Goal: Transaction & Acquisition: Purchase product/service

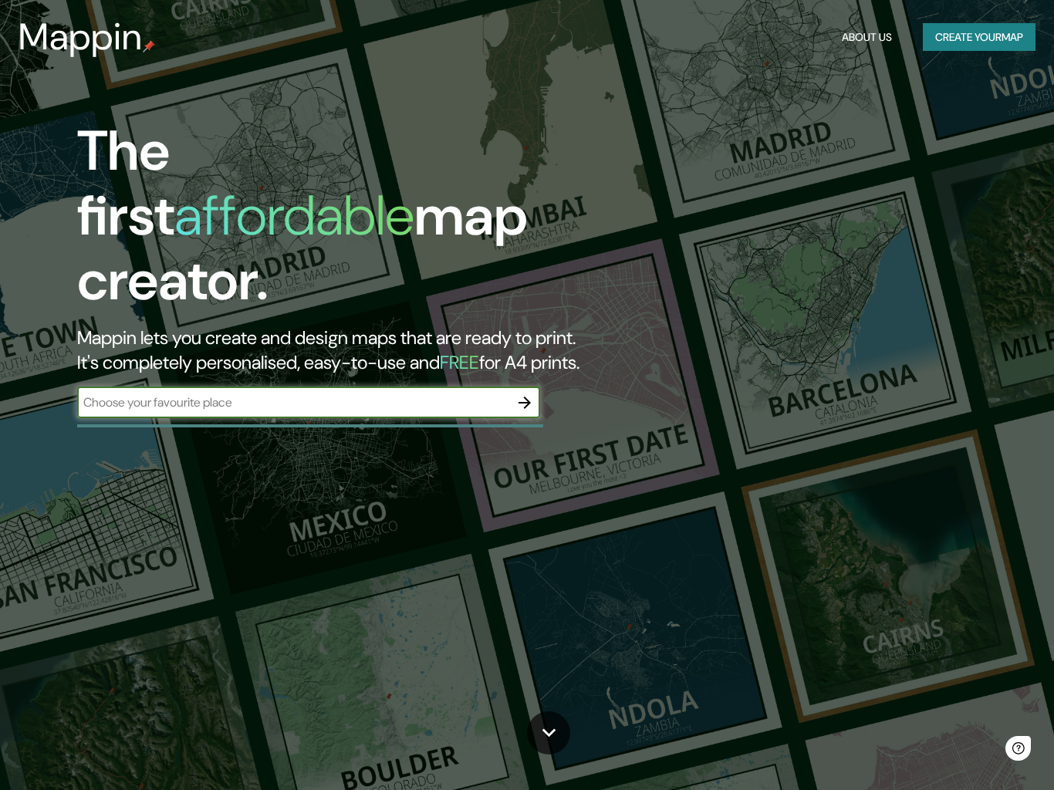
click at [131, 393] on input "text" at bounding box center [293, 402] width 432 height 18
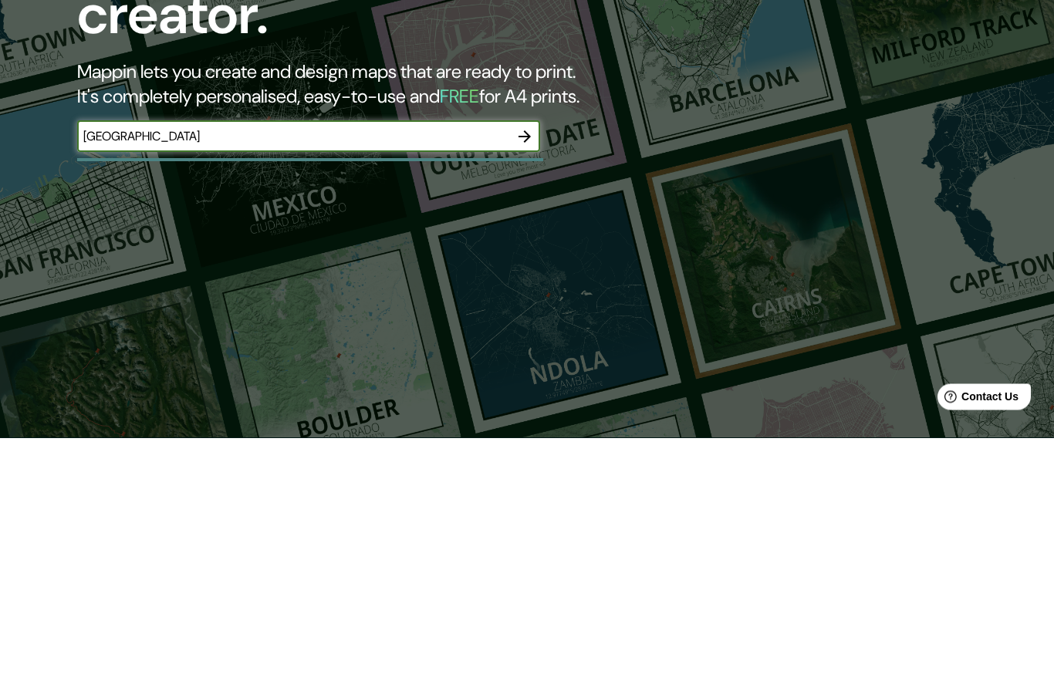
scroll to position [214, 0]
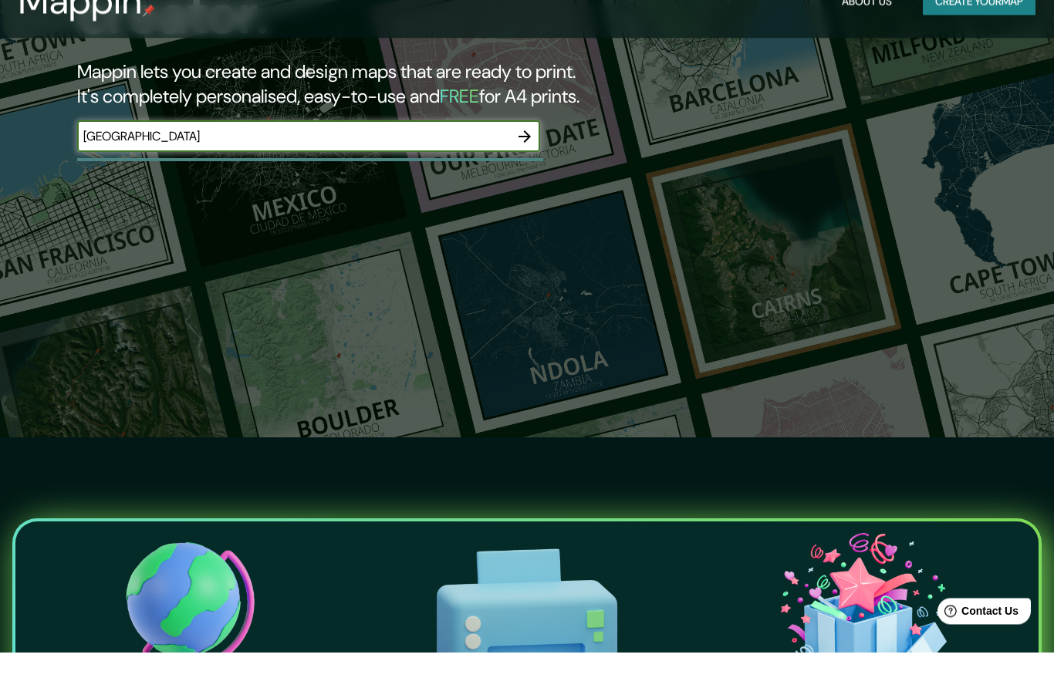
type input "València"
click at [157, 474] on div "The first affordable map creator. Mappin lets you create and design maps that a…" at bounding box center [527, 130] width 1054 height 688
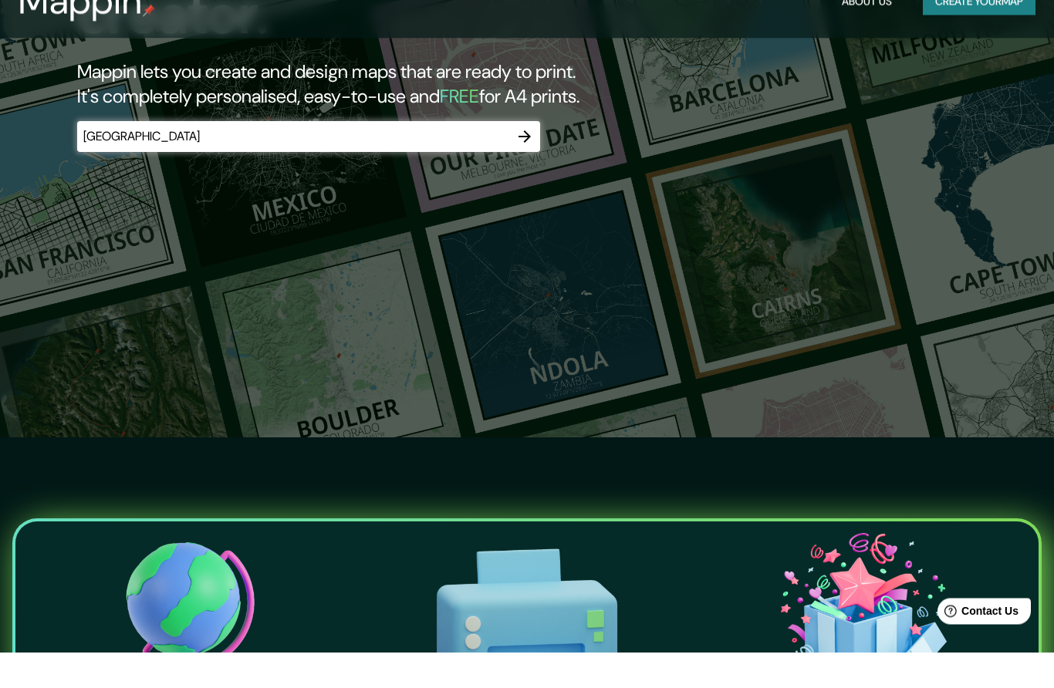
click at [519, 164] on icon "button" at bounding box center [524, 173] width 19 height 19
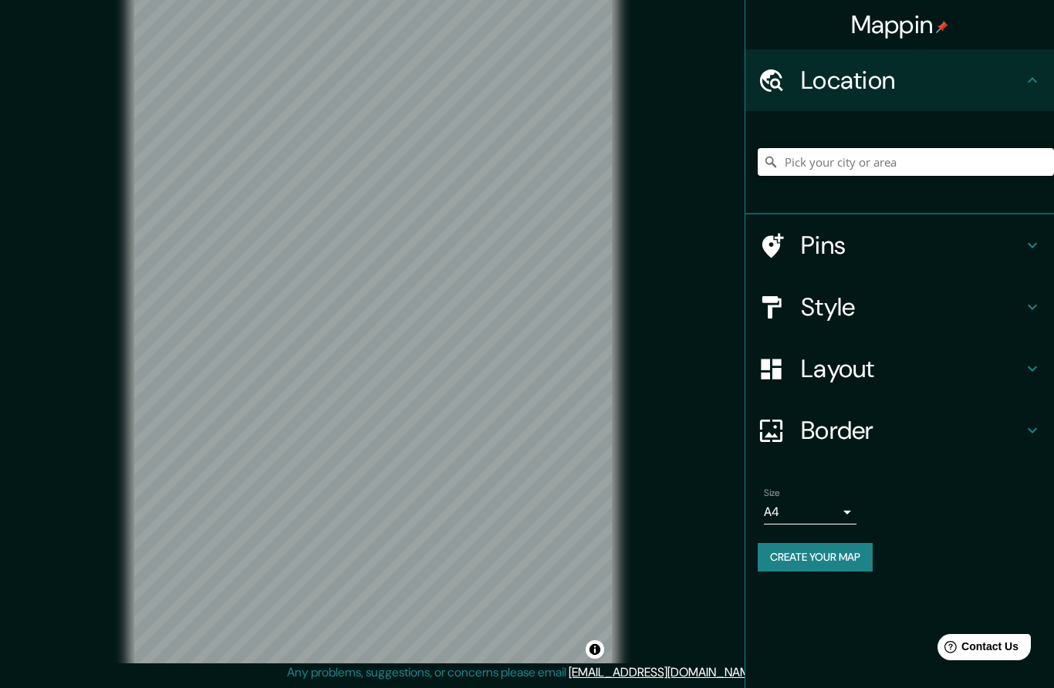
click at [938, 155] on input "Pick your city or area" at bounding box center [905, 162] width 296 height 28
click at [1030, 94] on div "Location" at bounding box center [899, 80] width 308 height 62
click at [1021, 87] on h4 "Location" at bounding box center [912, 80] width 222 height 31
click at [1034, 80] on icon at bounding box center [1031, 79] width 9 height 5
click at [1025, 83] on icon at bounding box center [1032, 80] width 19 height 19
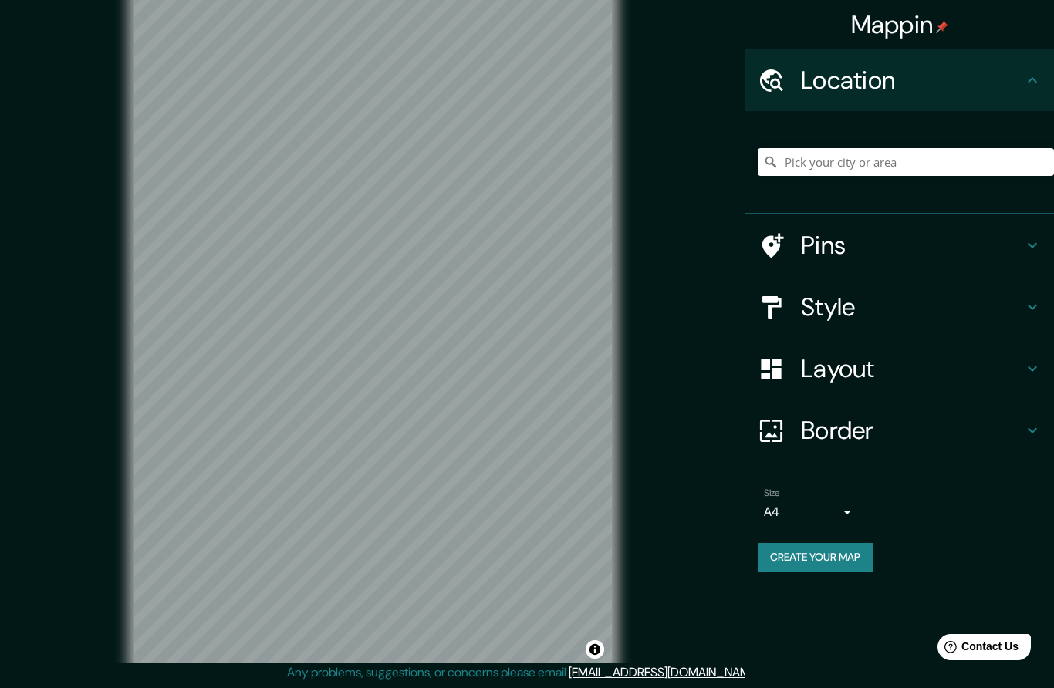
click at [953, 164] on input "Pick your city or area" at bounding box center [905, 162] width 296 height 28
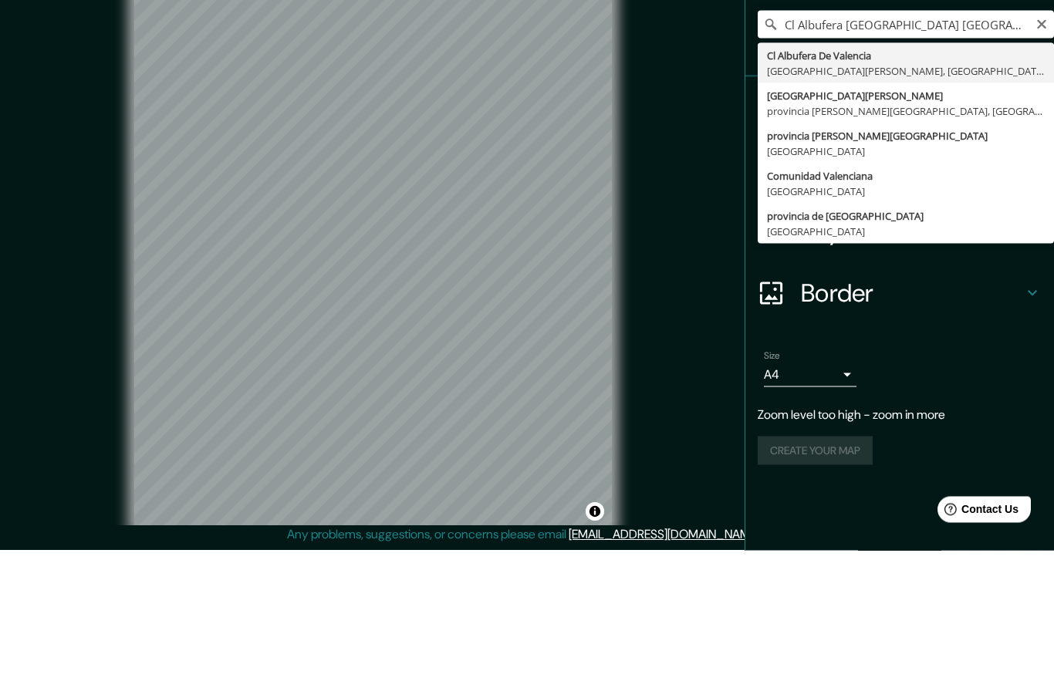
type input "Comunidad Valenciana, España"
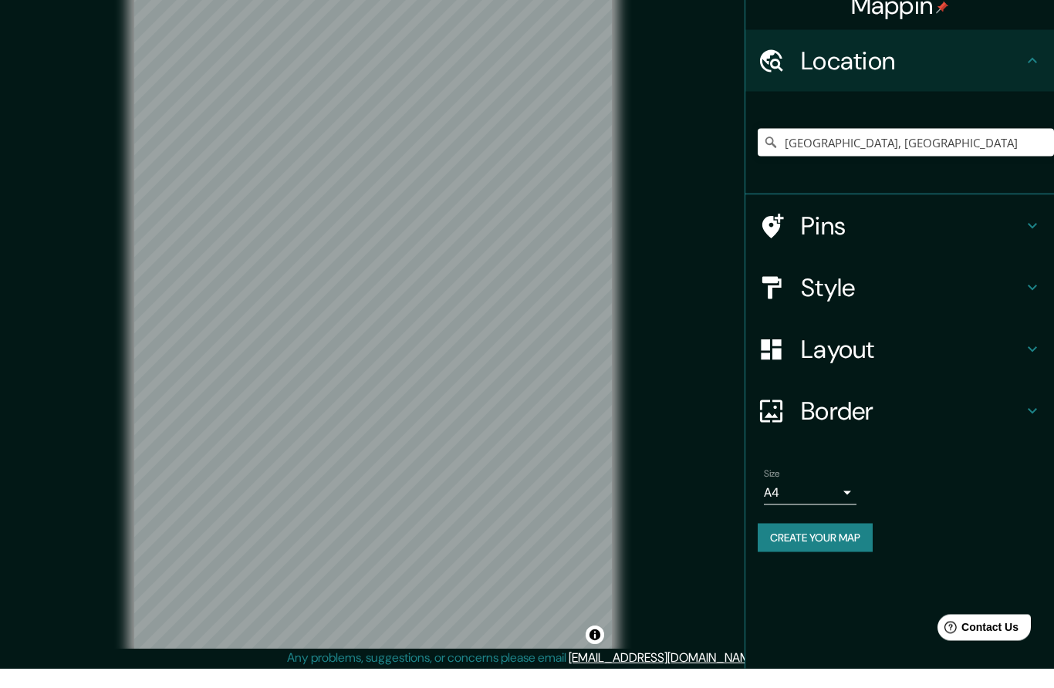
scroll to position [0, 0]
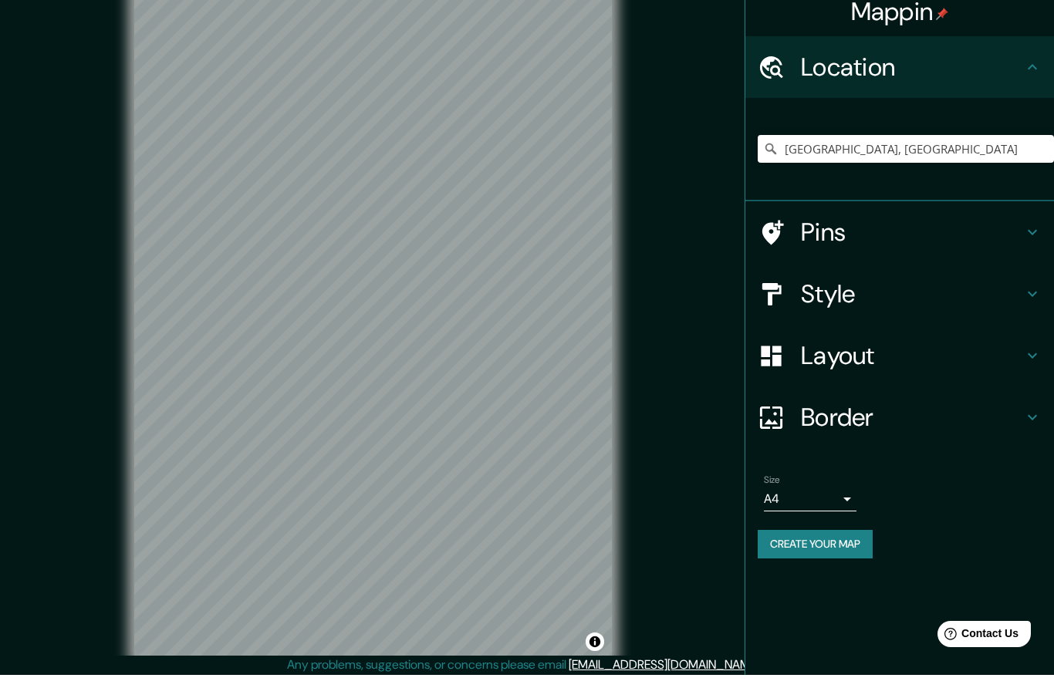
click at [845, 494] on body "Mappin Location Comunidad Valenciana, España Pins Style Layout Border Choose a …" at bounding box center [527, 344] width 1054 height 688
click at [838, 541] on li "A3" at bounding box center [810, 555] width 93 height 28
type input "a4"
click at [847, 497] on body "Mappin Location Comunidad Valenciana, España Pins Style Layout Border Choose a …" at bounding box center [527, 344] width 1054 height 688
click at [983, 554] on div at bounding box center [527, 344] width 1054 height 688
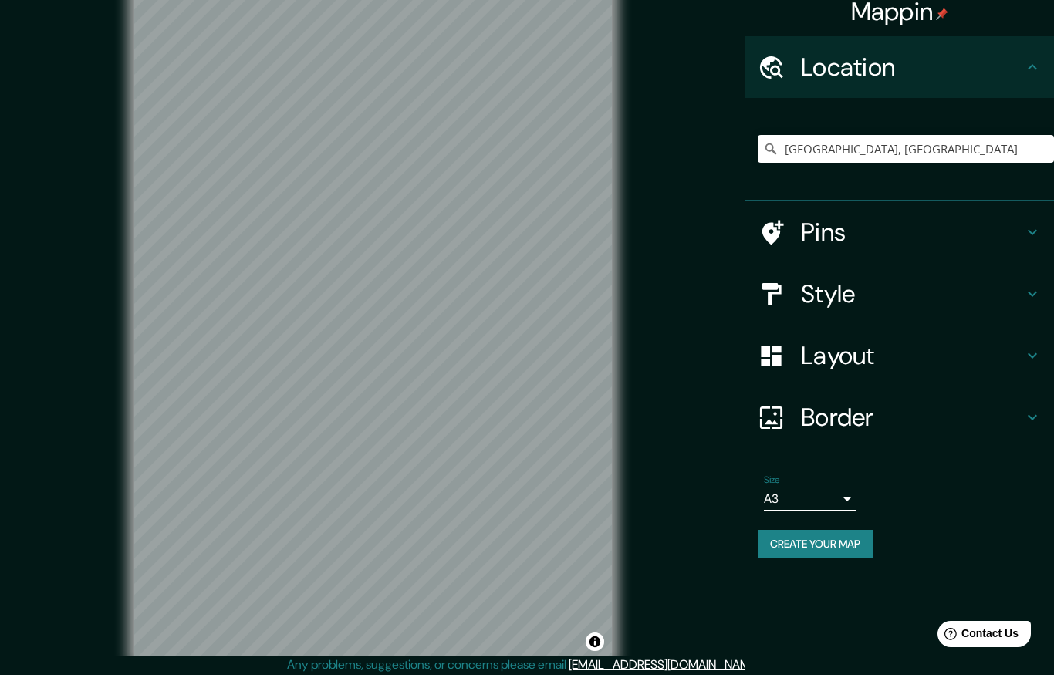
click at [986, 422] on h4 "Border" at bounding box center [912, 430] width 222 height 31
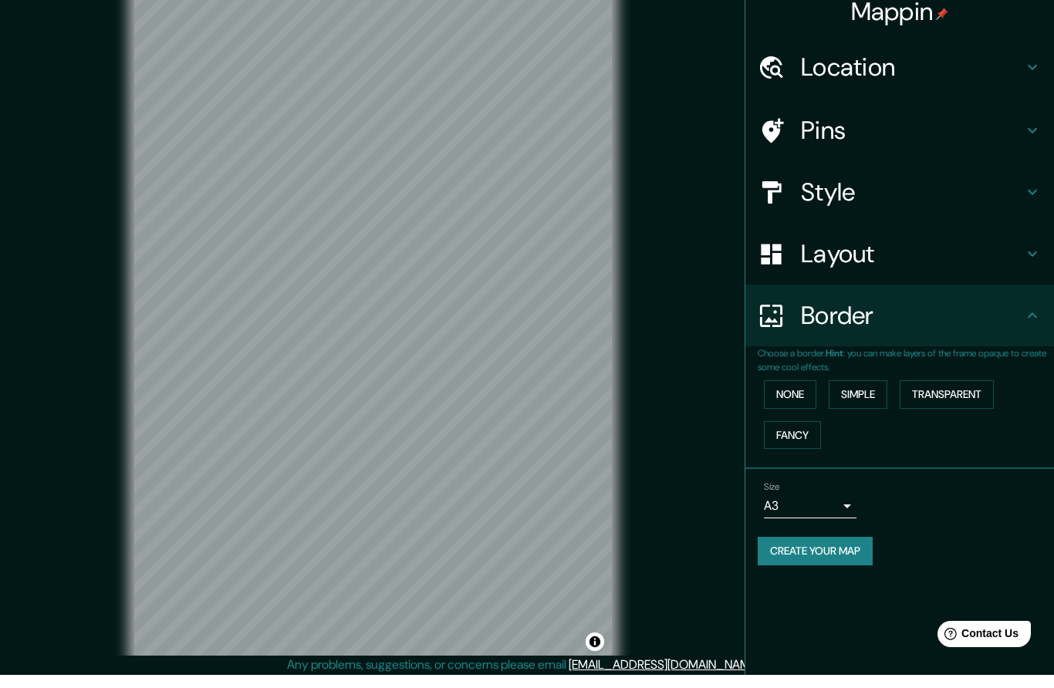
click at [1023, 302] on div "Border" at bounding box center [899, 329] width 308 height 62
click at [1037, 258] on icon at bounding box center [1032, 267] width 19 height 19
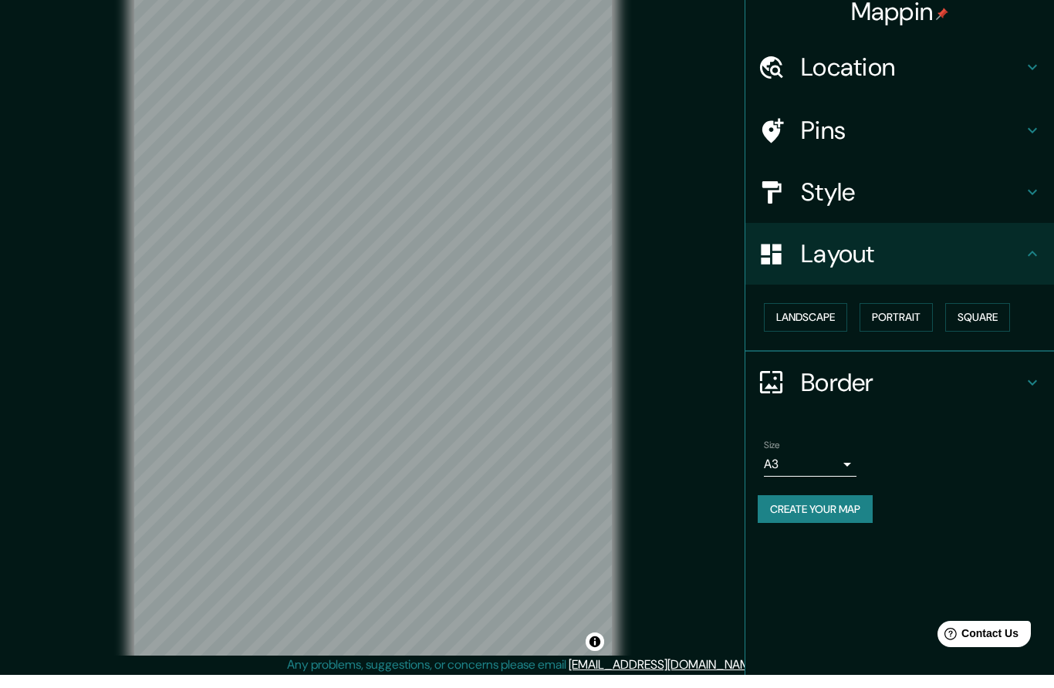
click at [833, 316] on button "Landscape" at bounding box center [805, 330] width 83 height 29
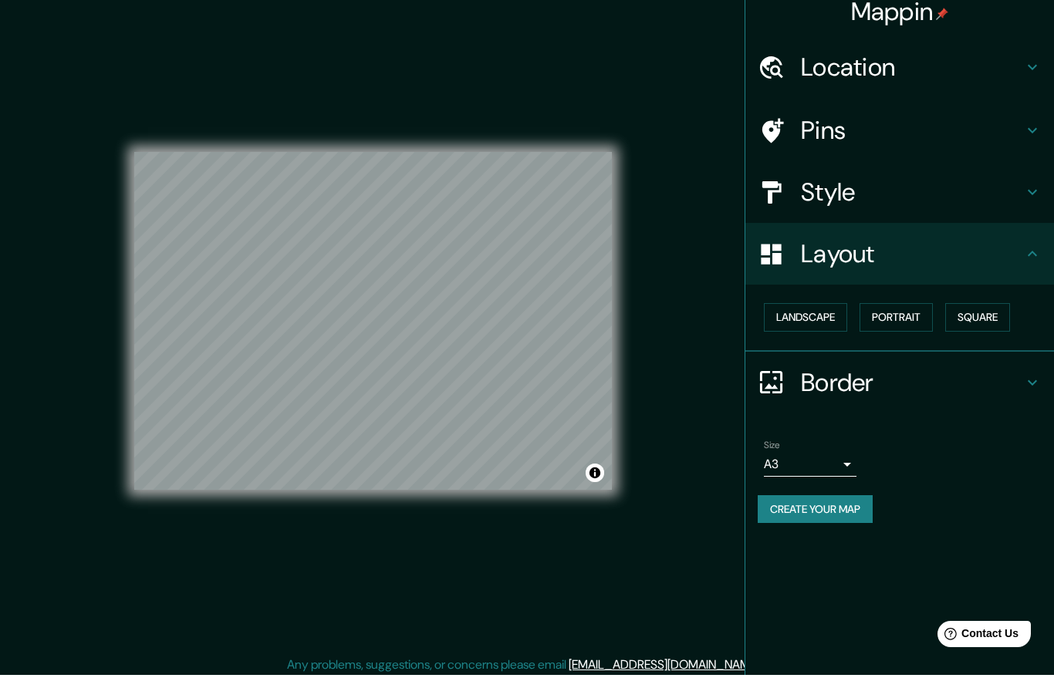
click at [895, 316] on button "Portrait" at bounding box center [895, 330] width 73 height 29
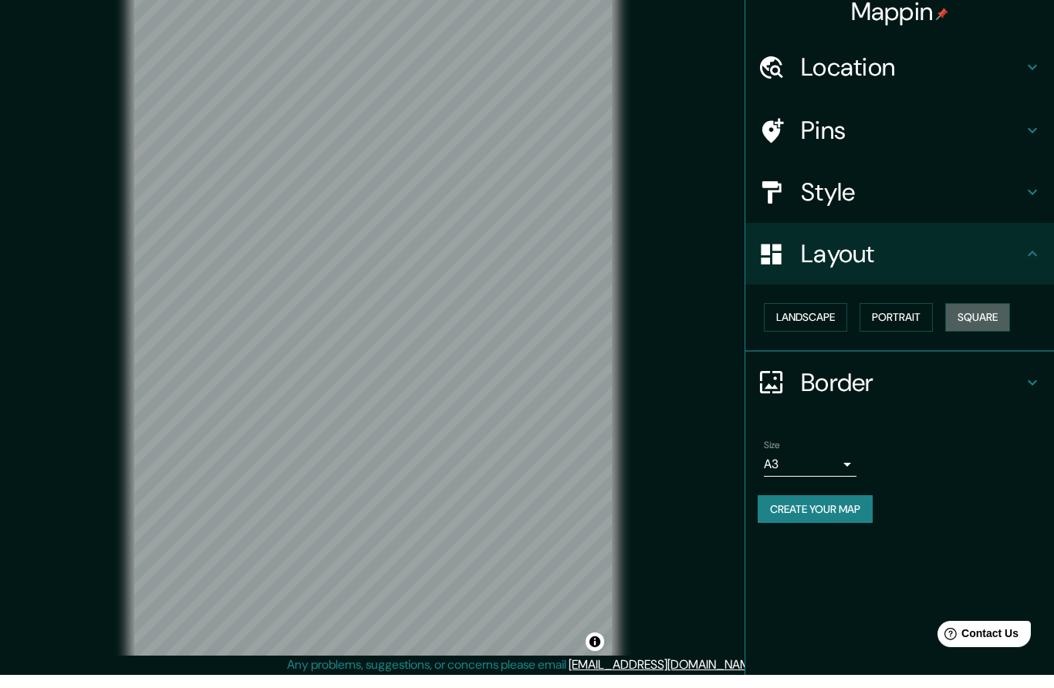
click at [1002, 319] on button "Square" at bounding box center [977, 330] width 65 height 29
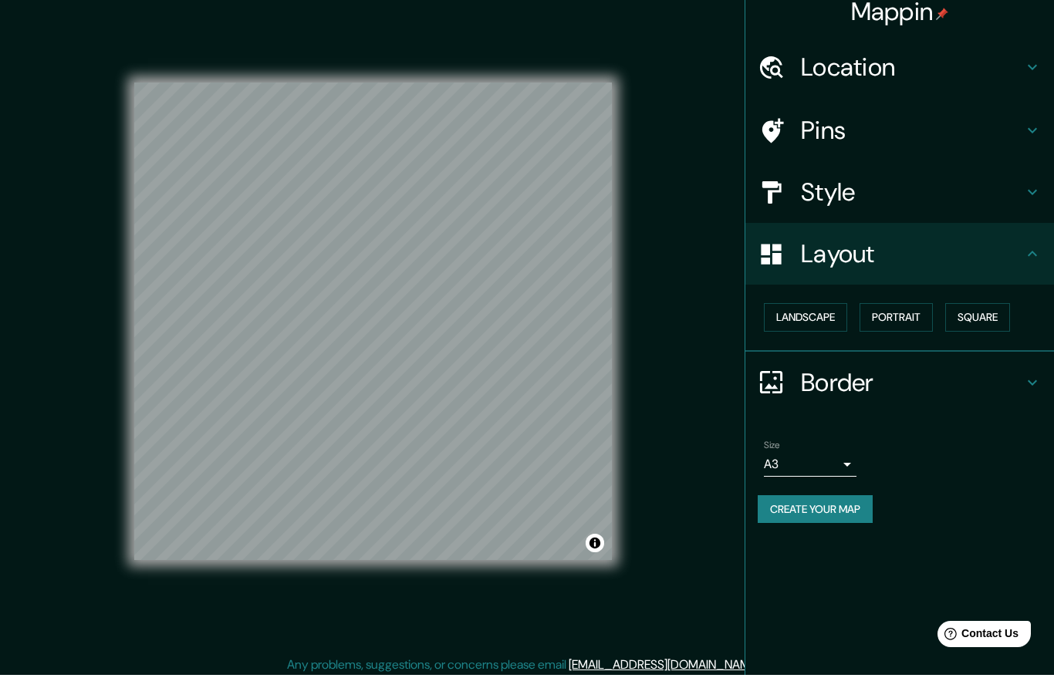
click at [904, 318] on button "Portrait" at bounding box center [895, 330] width 73 height 29
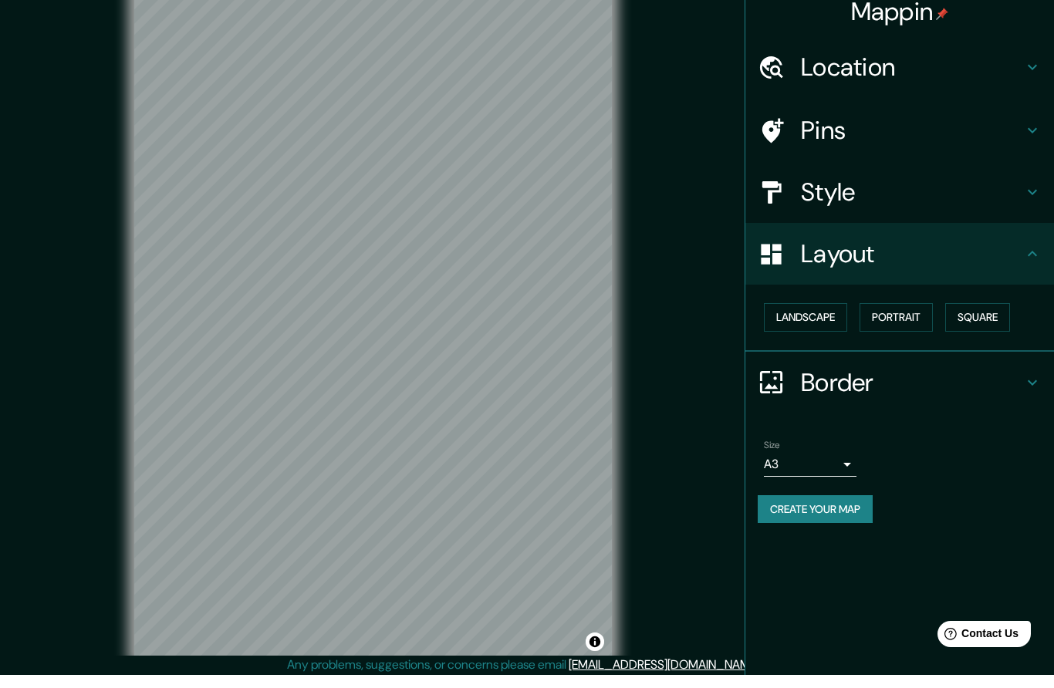
click at [1010, 190] on h4 "Style" at bounding box center [912, 205] width 222 height 31
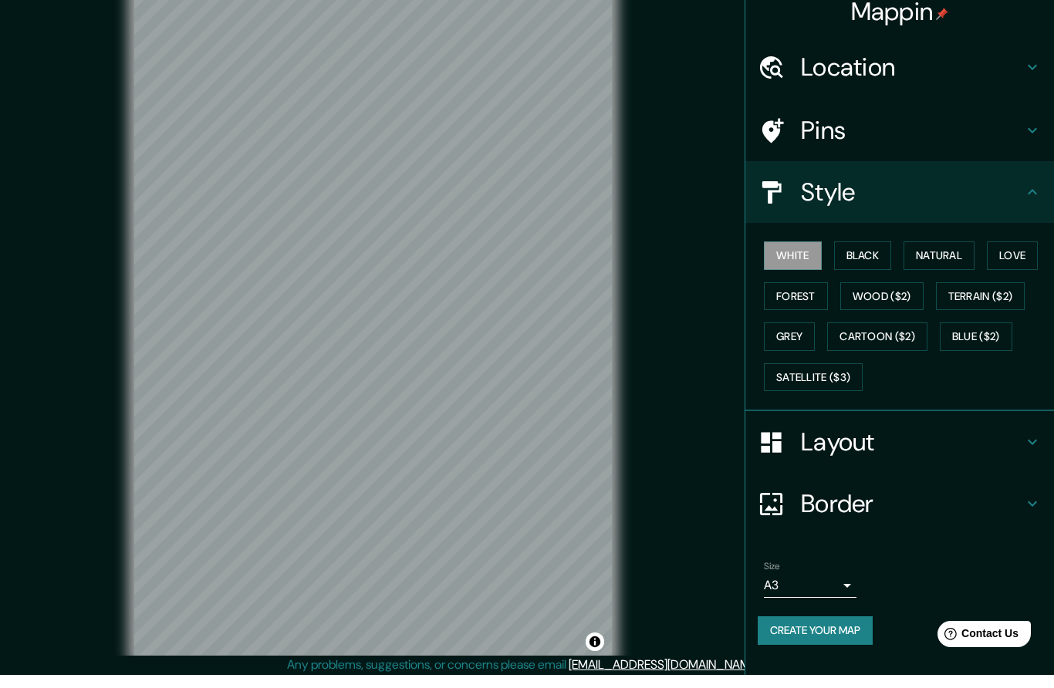
click at [883, 258] on button "Black" at bounding box center [863, 269] width 58 height 29
click at [969, 256] on button "Natural" at bounding box center [938, 269] width 71 height 29
click at [1033, 255] on button "Love" at bounding box center [1011, 269] width 51 height 29
click at [811, 295] on button "Forest" at bounding box center [796, 309] width 64 height 29
click at [960, 255] on button "Natural" at bounding box center [938, 269] width 71 height 29
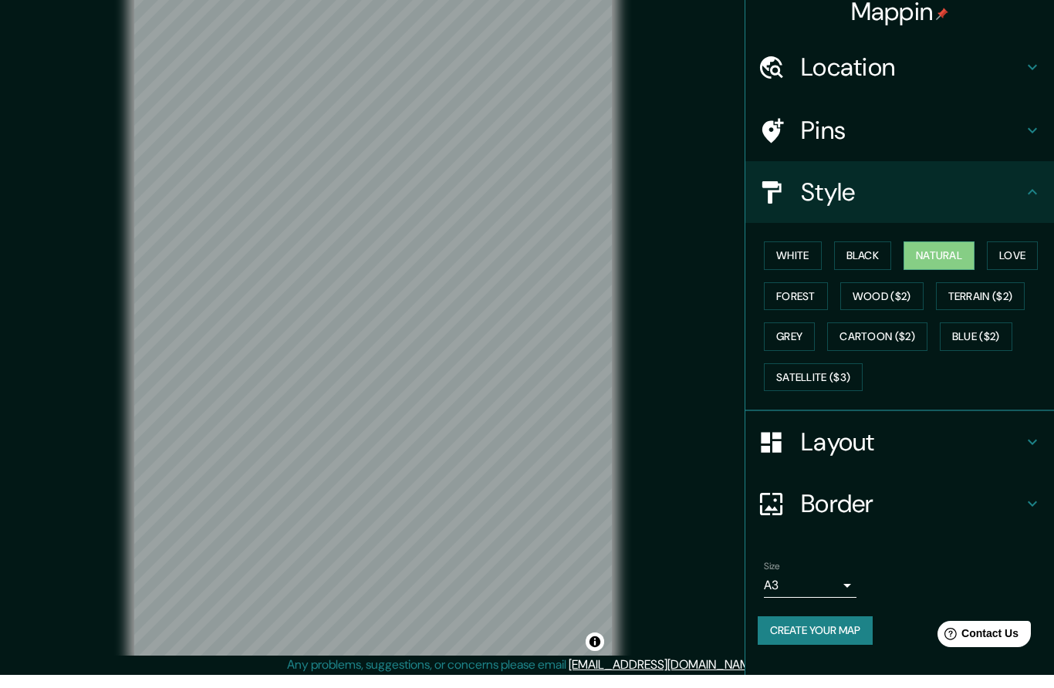
click at [814, 255] on button "White" at bounding box center [793, 269] width 58 height 29
click at [949, 261] on button "Natural" at bounding box center [938, 269] width 71 height 29
click at [848, 629] on button "Create your map" at bounding box center [814, 643] width 115 height 29
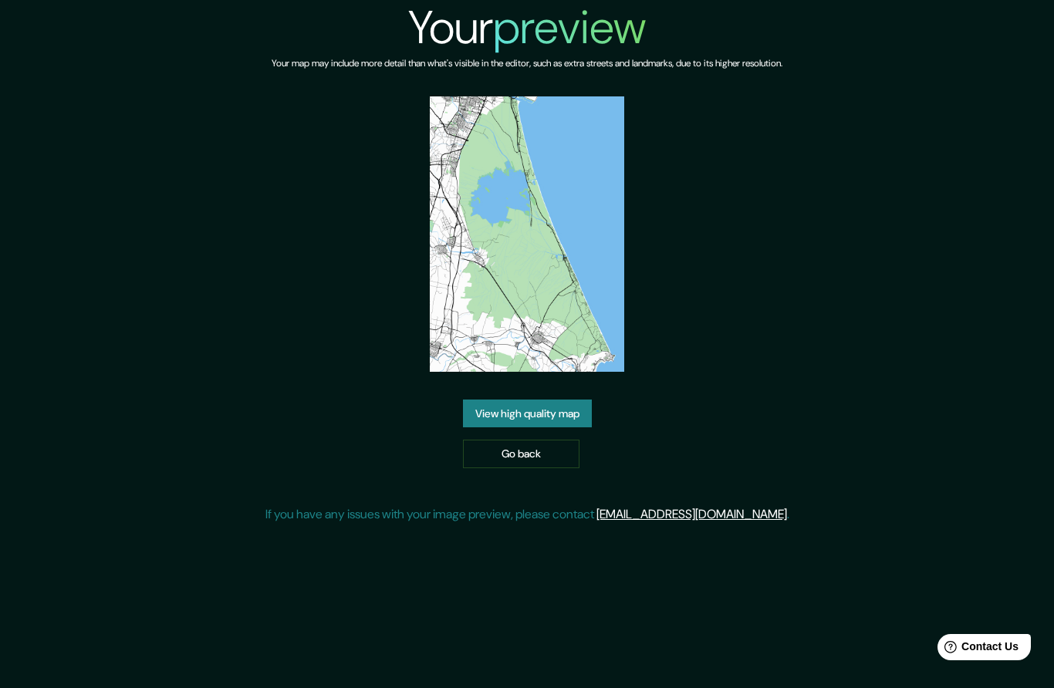
click at [565, 428] on link "View high quality map" at bounding box center [527, 414] width 129 height 29
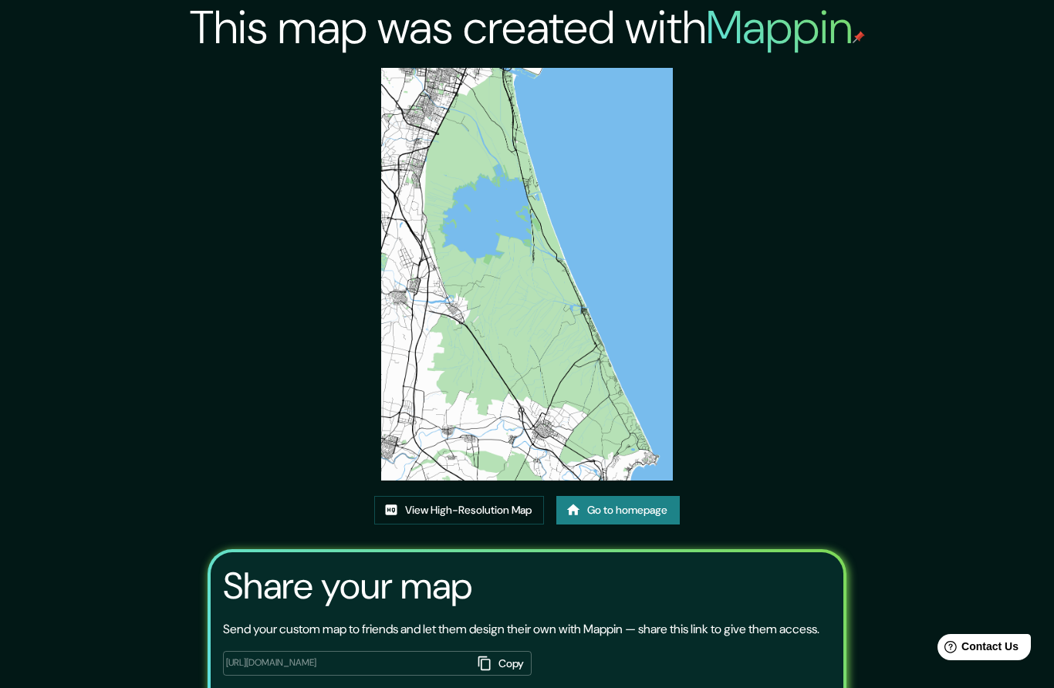
click at [491, 524] on link "View High-Resolution Map" at bounding box center [459, 510] width 170 height 29
